Goal: Task Accomplishment & Management: Use online tool/utility

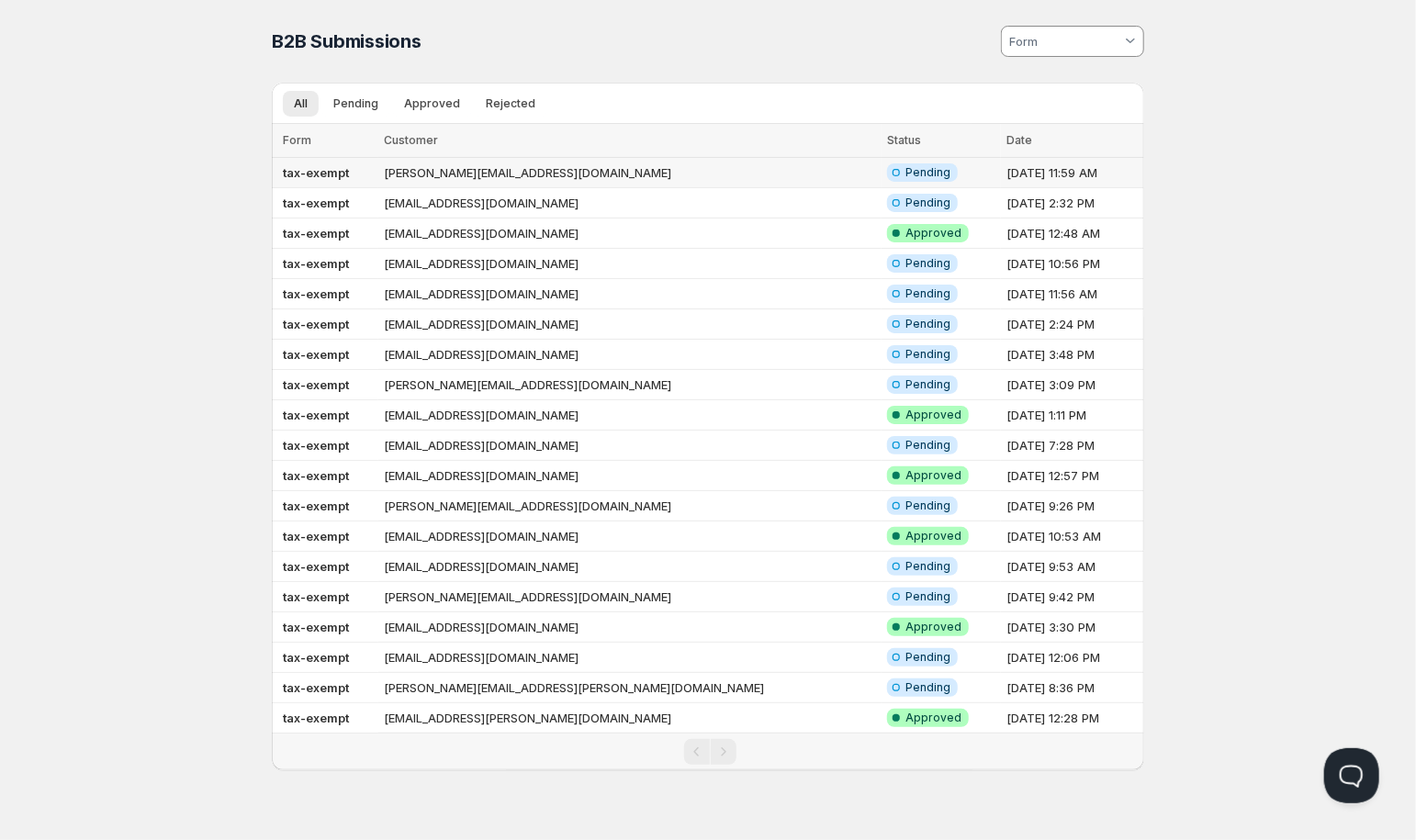
click at [667, 171] on td "[PERSON_NAME][EMAIL_ADDRESS][DOMAIN_NAME]" at bounding box center [629, 173] width 503 height 31
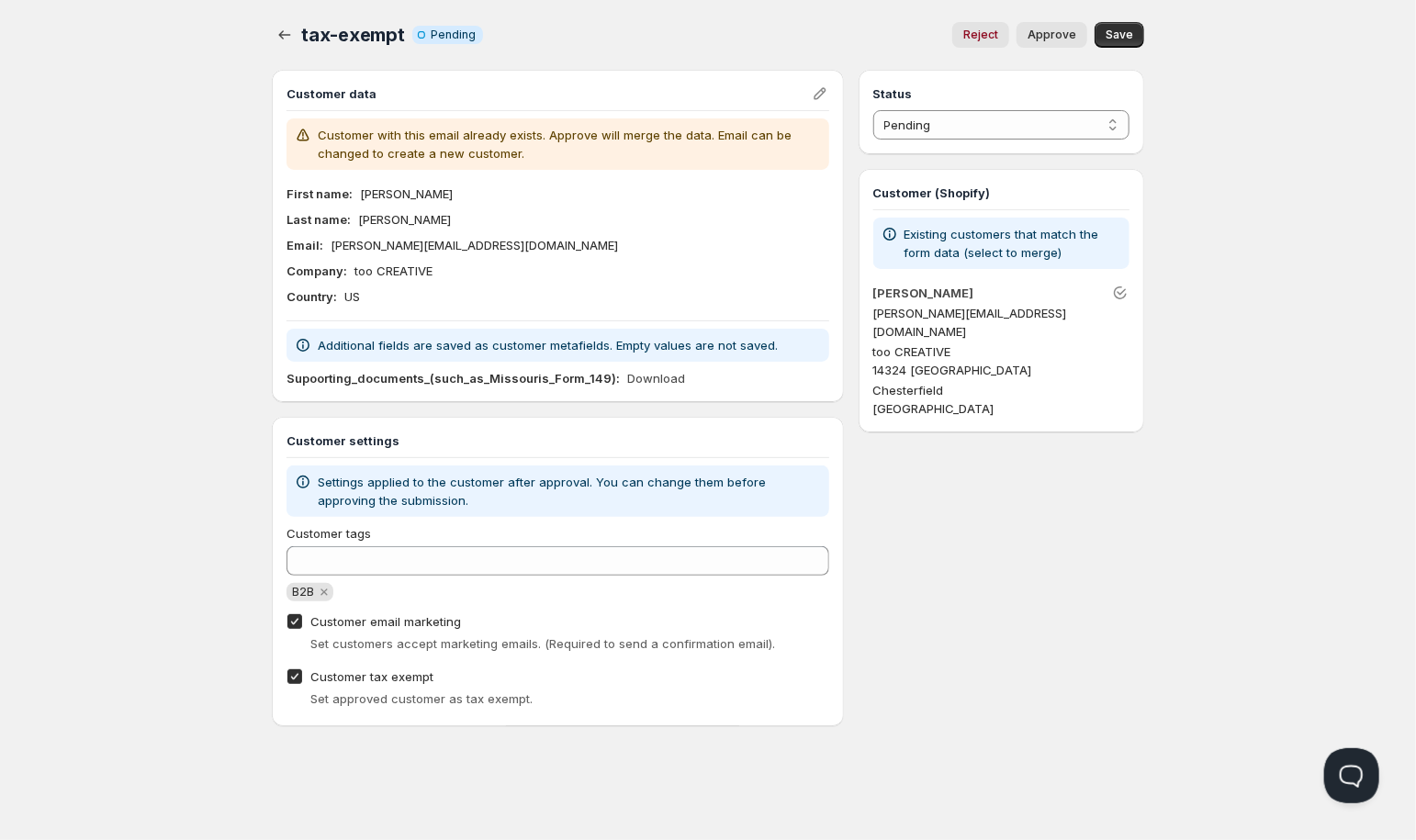
click at [1067, 27] on button "Approve" at bounding box center [1052, 35] width 71 height 26
select select "1"
